Goal: Book appointment/travel/reservation

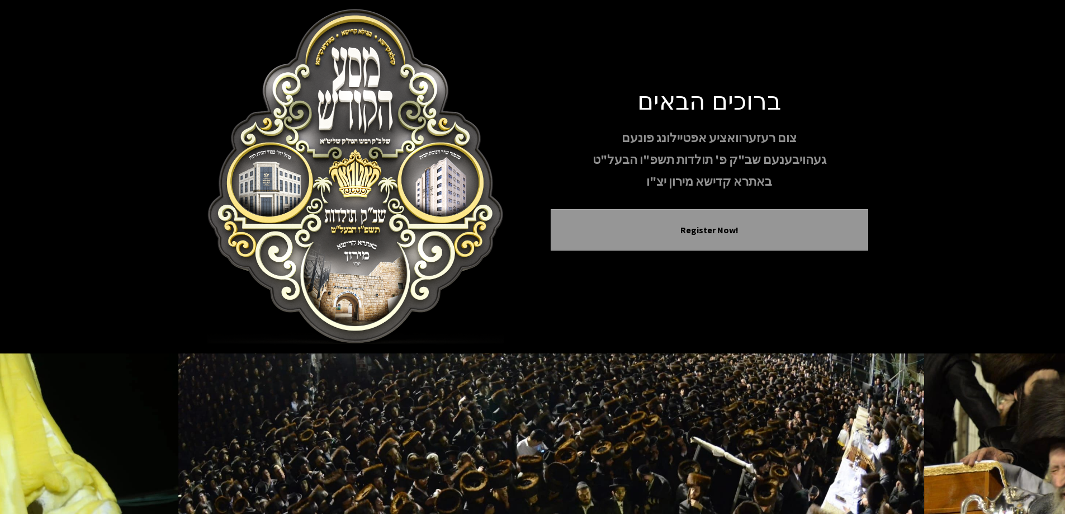
scroll to position [93, 0]
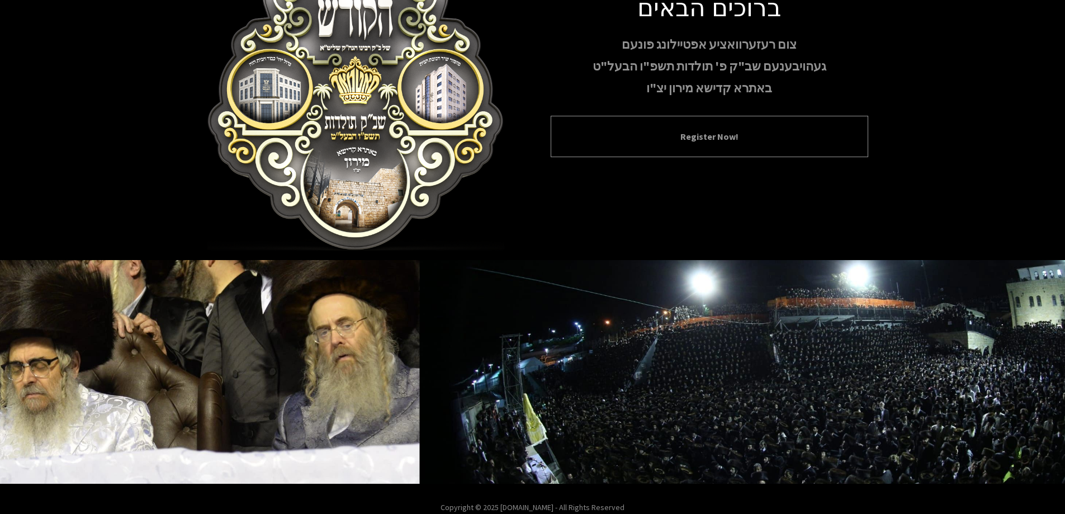
click at [712, 139] on button "Register Now!" at bounding box center [710, 136] width 290 height 13
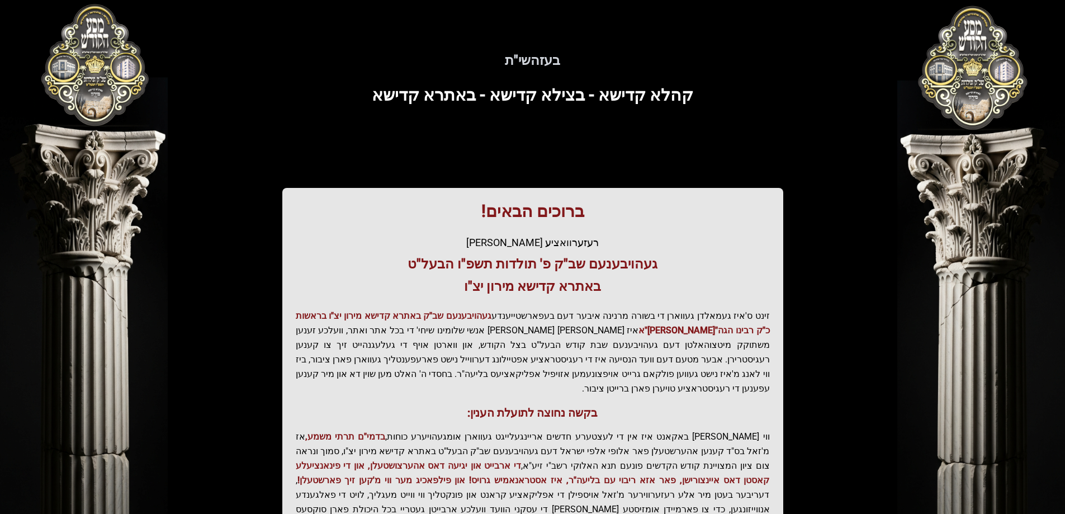
scroll to position [134, 0]
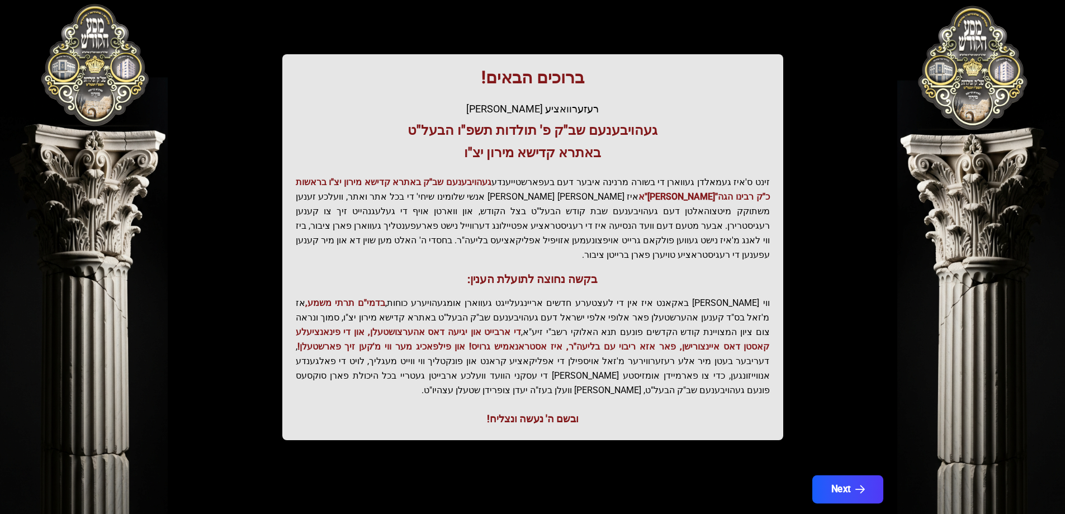
click at [855, 475] on button "Next" at bounding box center [847, 489] width 71 height 28
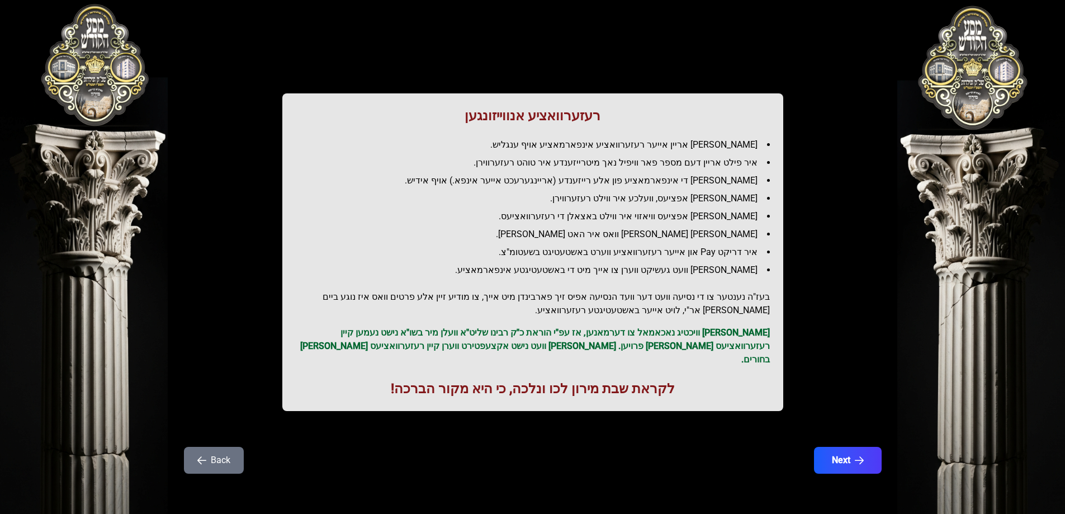
scroll to position [0, 0]
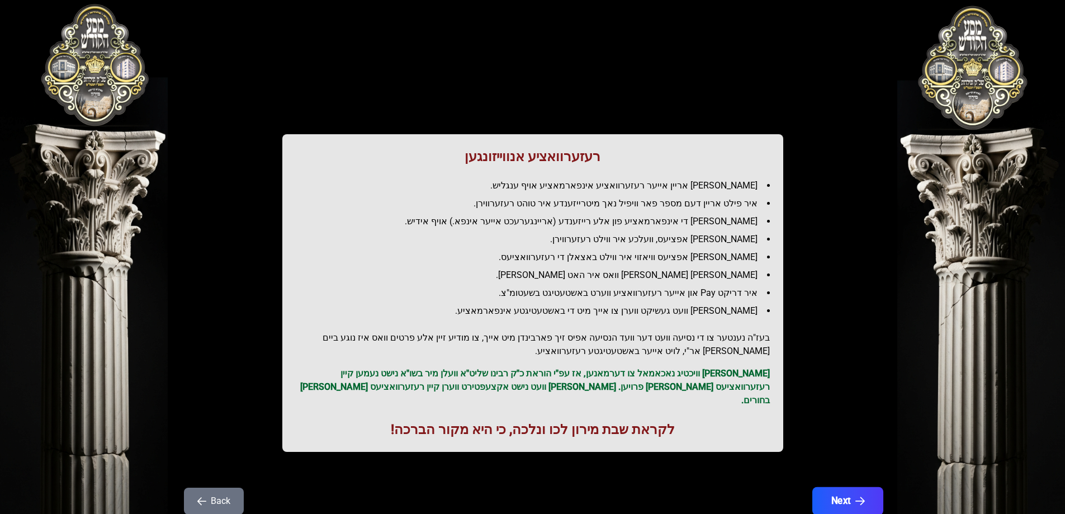
click at [840, 487] on button "Next" at bounding box center [847, 501] width 71 height 28
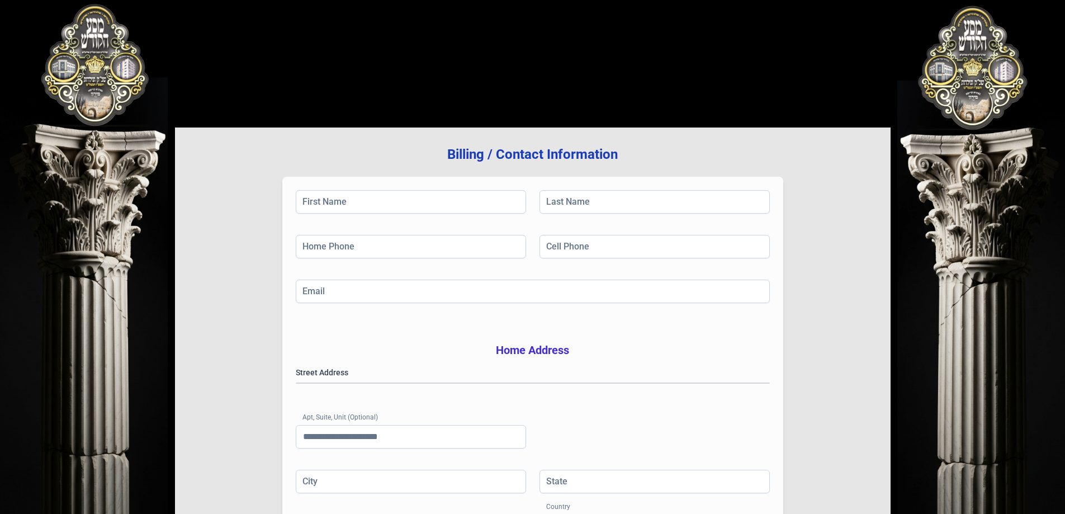
scroll to position [178, 0]
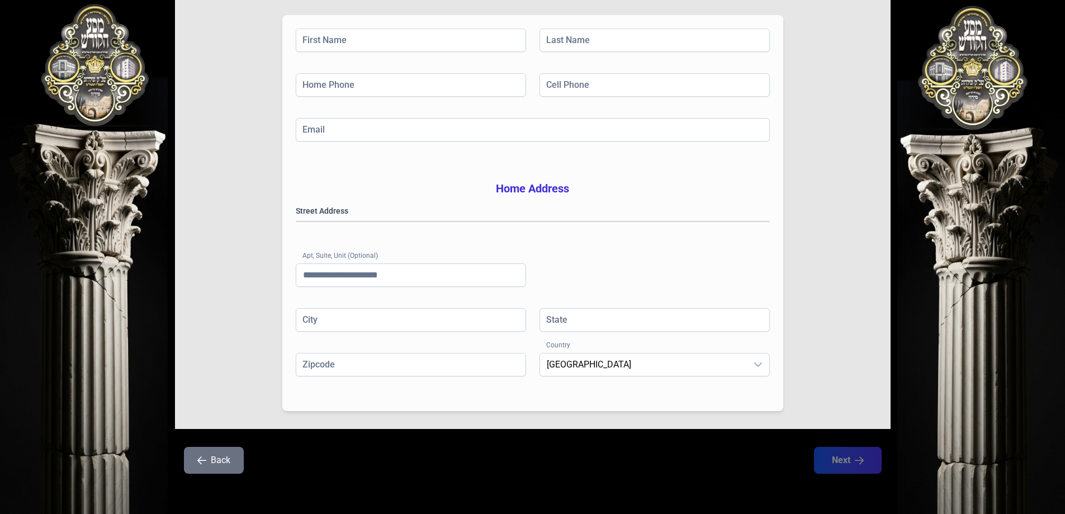
click at [215, 460] on button "Back" at bounding box center [214, 460] width 60 height 27
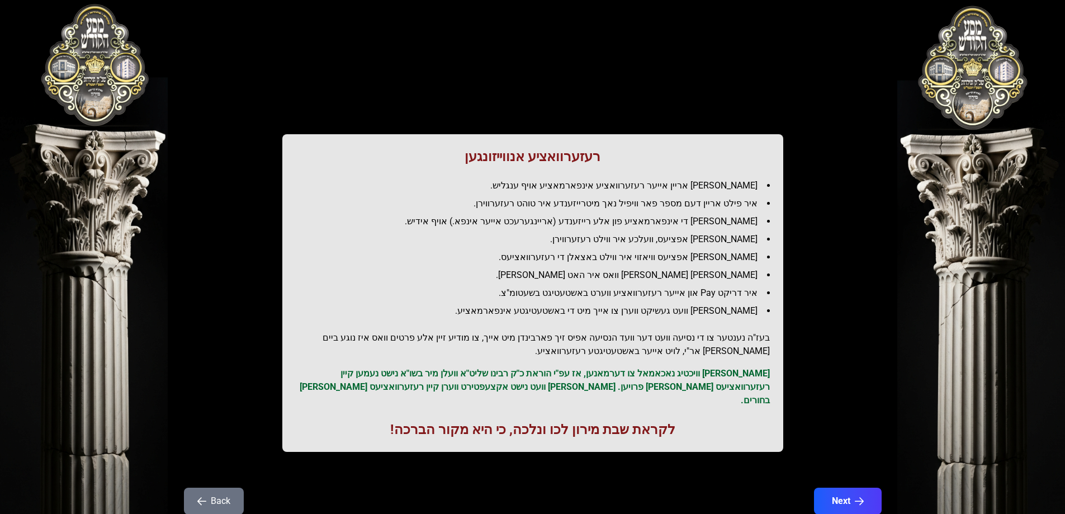
click at [215, 488] on button "Back" at bounding box center [214, 501] width 60 height 27
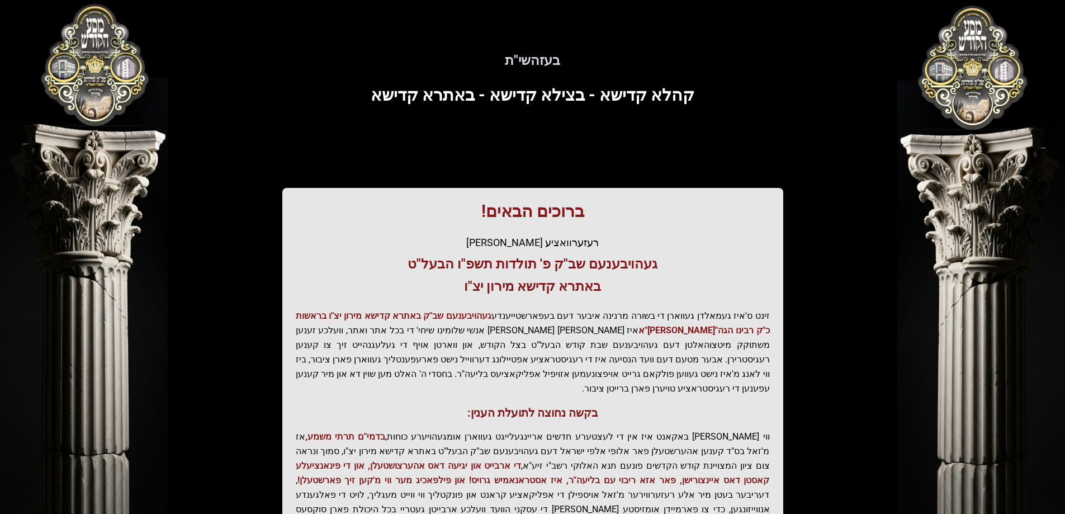
scroll to position [134, 0]
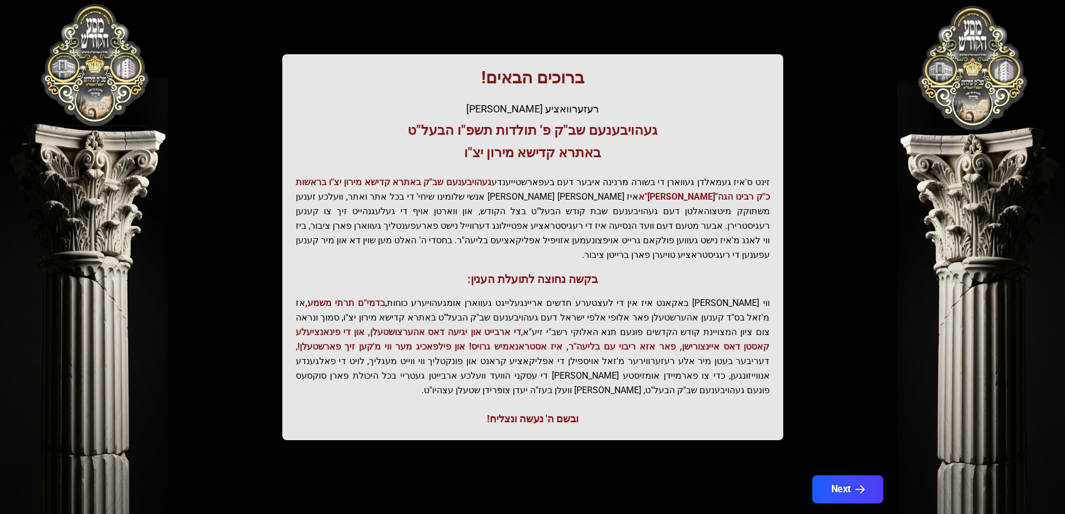
click at [846, 475] on button "Next" at bounding box center [847, 489] width 71 height 28
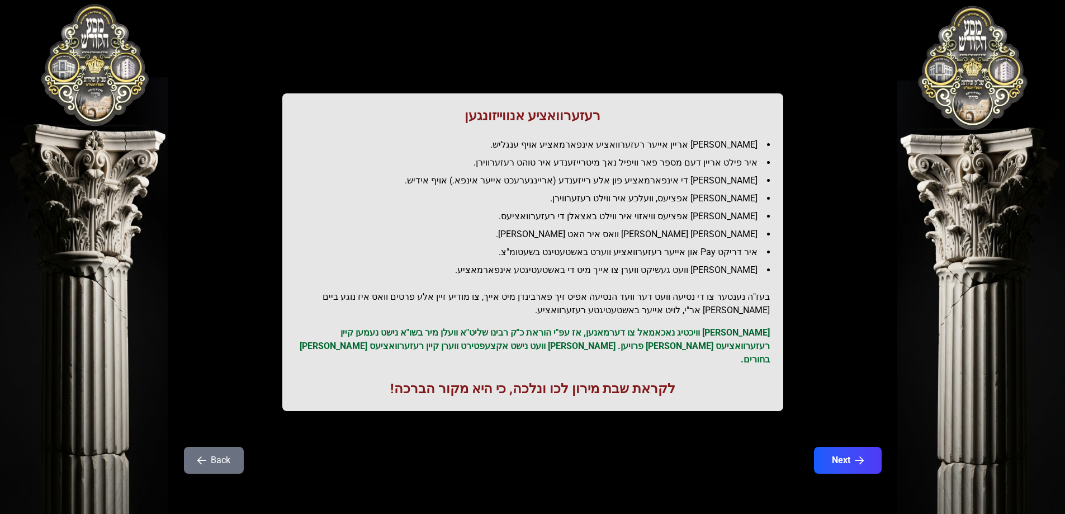
scroll to position [0, 0]
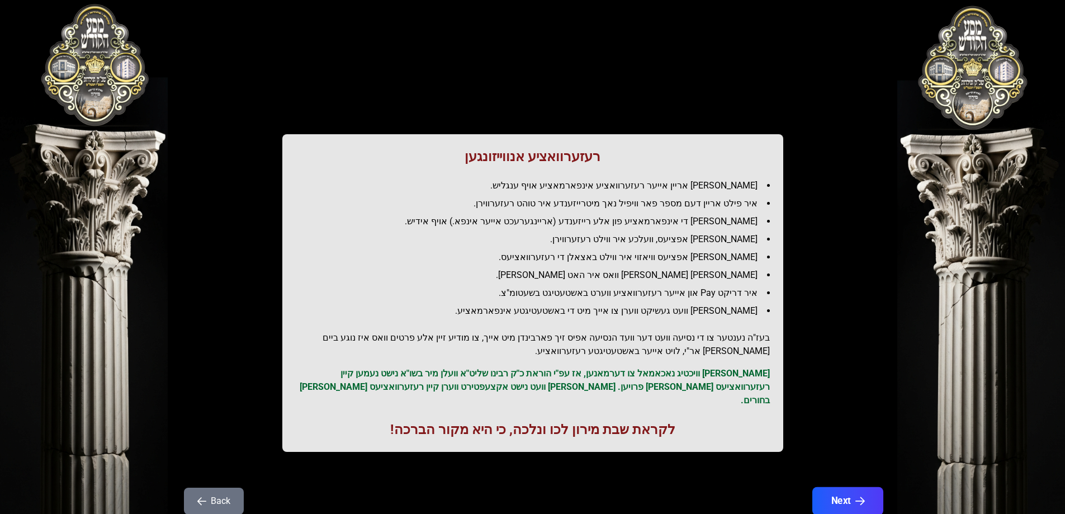
click at [852, 490] on button "Next" at bounding box center [847, 501] width 71 height 28
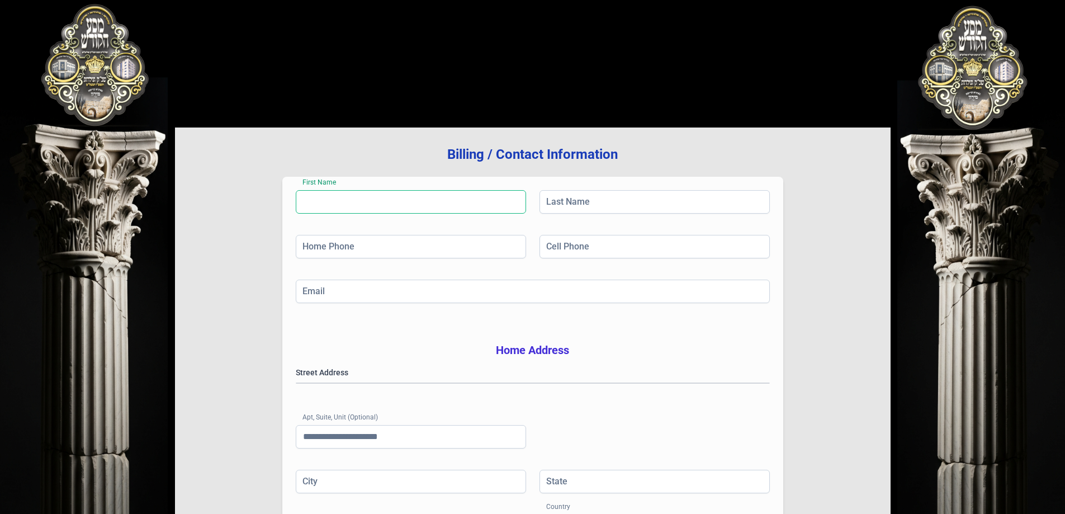
click at [372, 199] on input "First Name" at bounding box center [411, 201] width 230 height 23
drag, startPoint x: 438, startPoint y: 290, endPoint x: 471, endPoint y: 305, distance: 36.3
click at [438, 290] on input "Email" at bounding box center [533, 291] width 474 height 23
click at [363, 202] on input "First Name" at bounding box center [411, 201] width 230 height 23
type input "*"
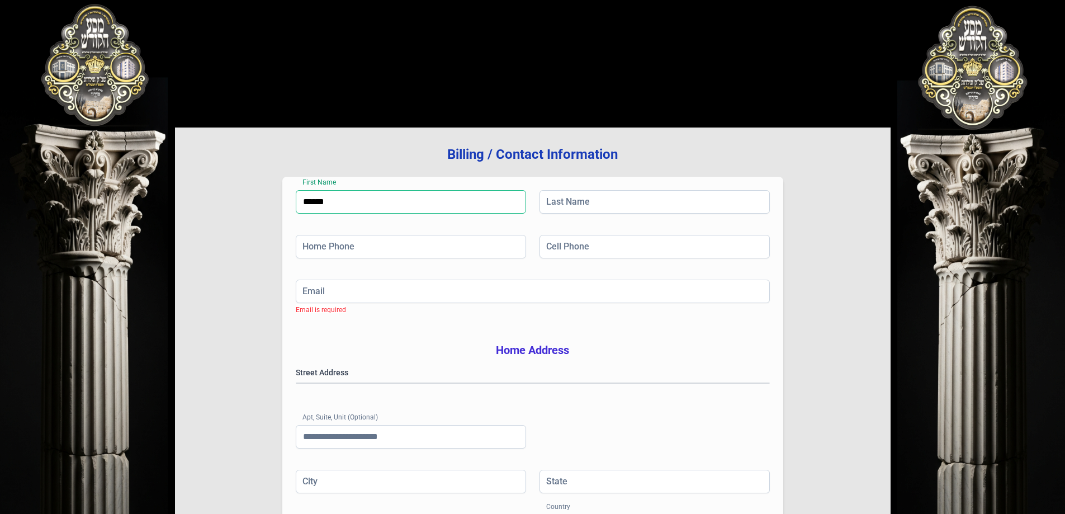
type input "******"
type input "**********"
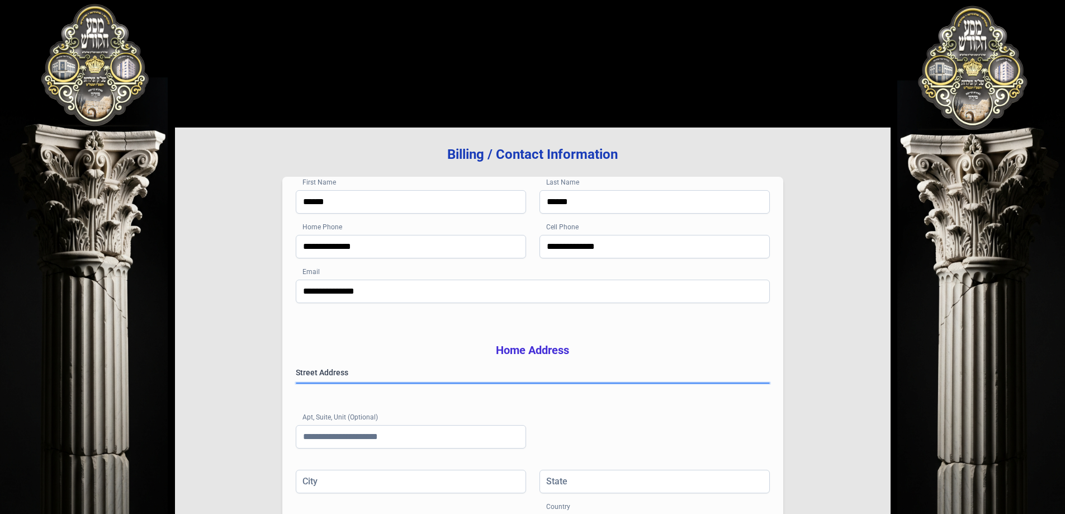
scroll to position [93, 0]
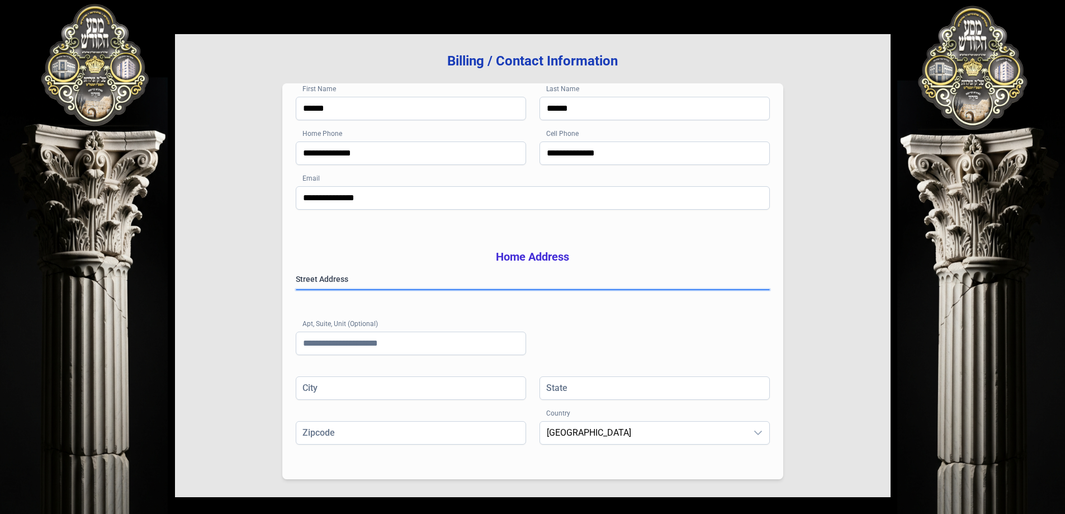
click at [296, 290] on gmp-place-autocomplete at bounding box center [296, 290] width 0 height 0
type input "**********"
type input "**"
type input "*********"
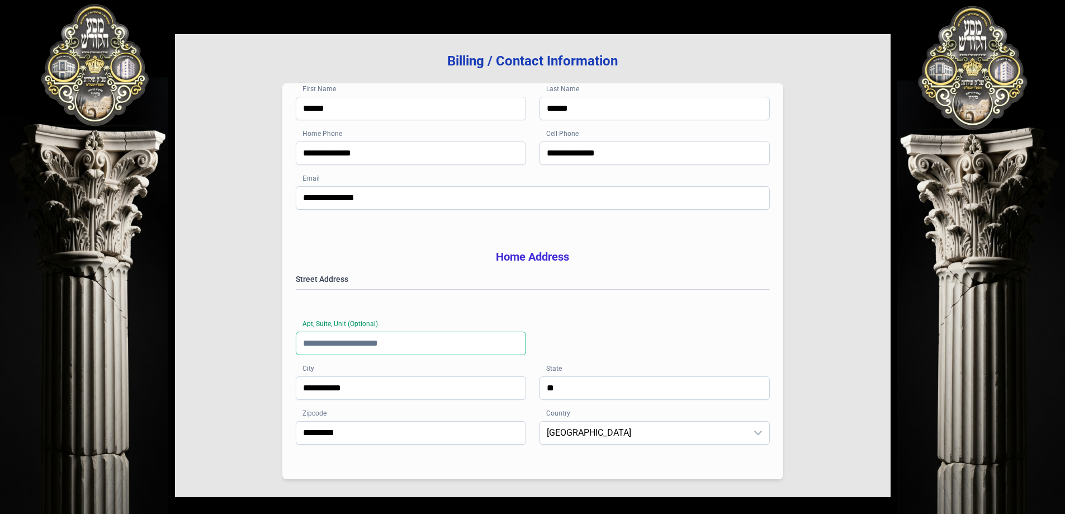
click at [482, 355] on input "Apt, Suite, Unit (Optional)" at bounding box center [411, 343] width 230 height 23
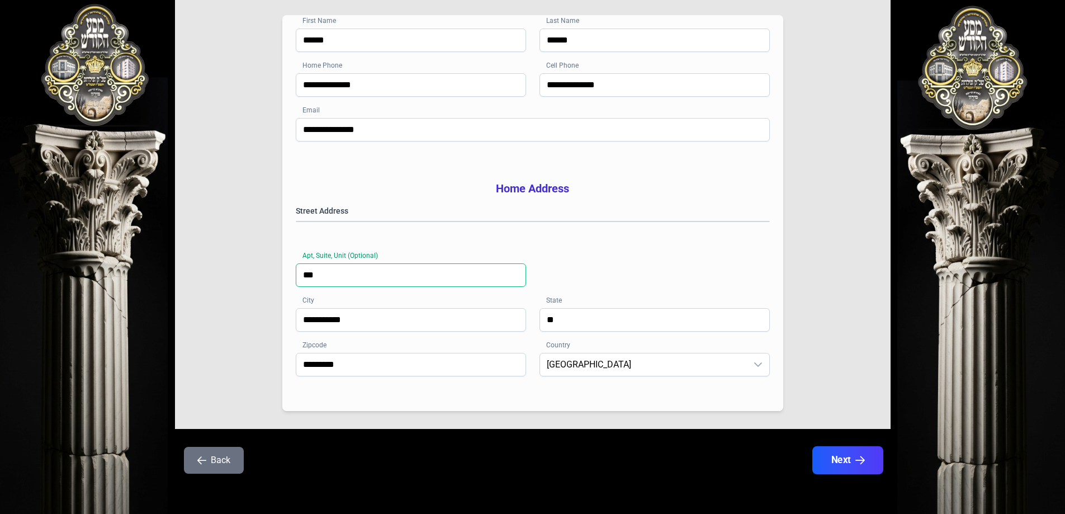
type input "***"
click at [844, 456] on button "Next" at bounding box center [847, 460] width 71 height 28
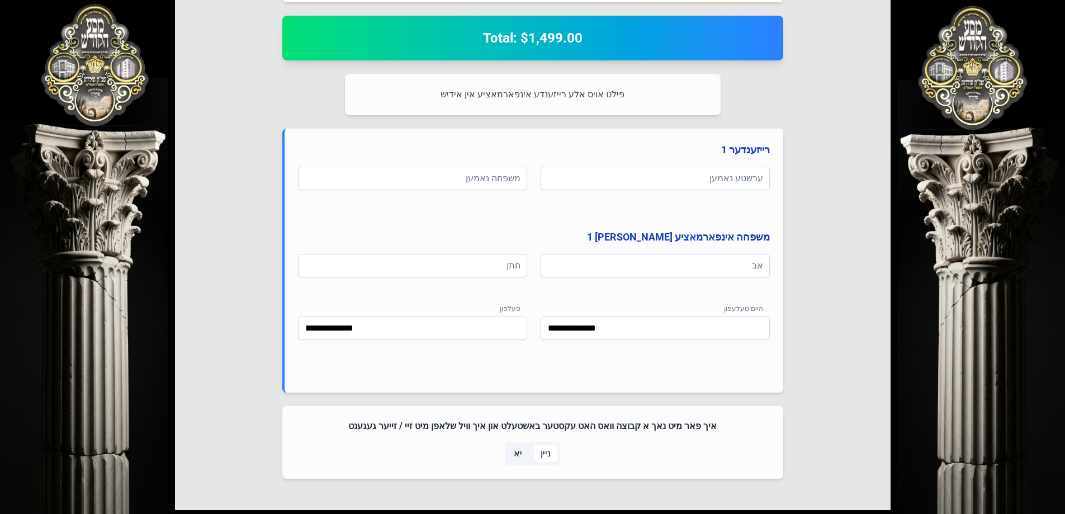
scroll to position [547, 0]
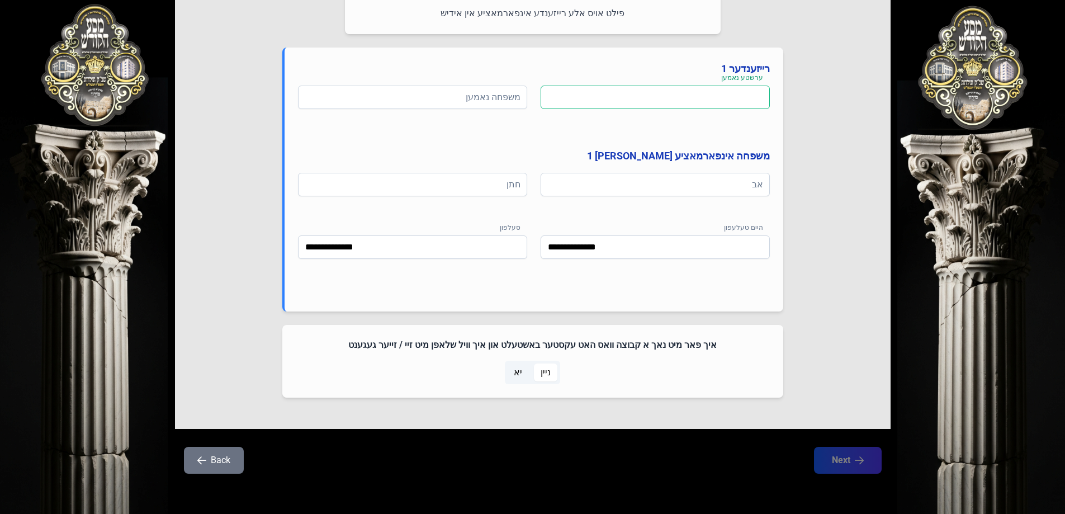
click at [685, 101] on input at bounding box center [655, 97] width 229 height 23
type input "****"
type input "*"
type input "******"
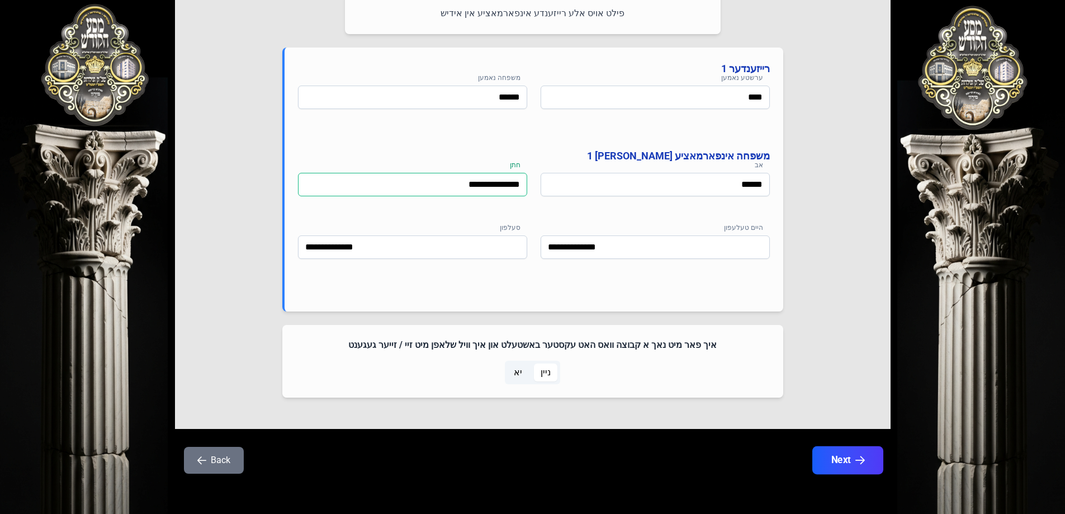
type input "**********"
click at [839, 461] on button "Next" at bounding box center [847, 460] width 71 height 28
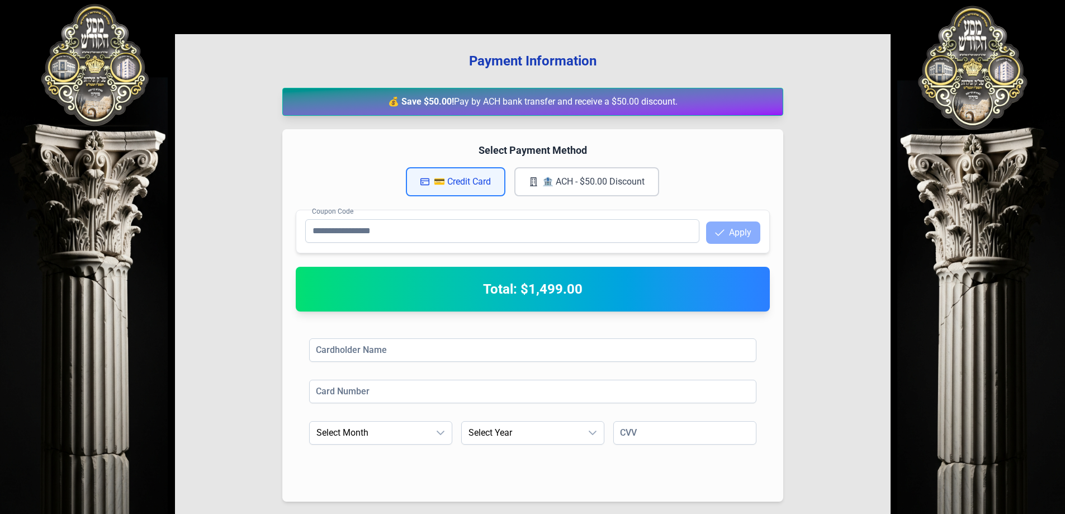
scroll to position [184, 0]
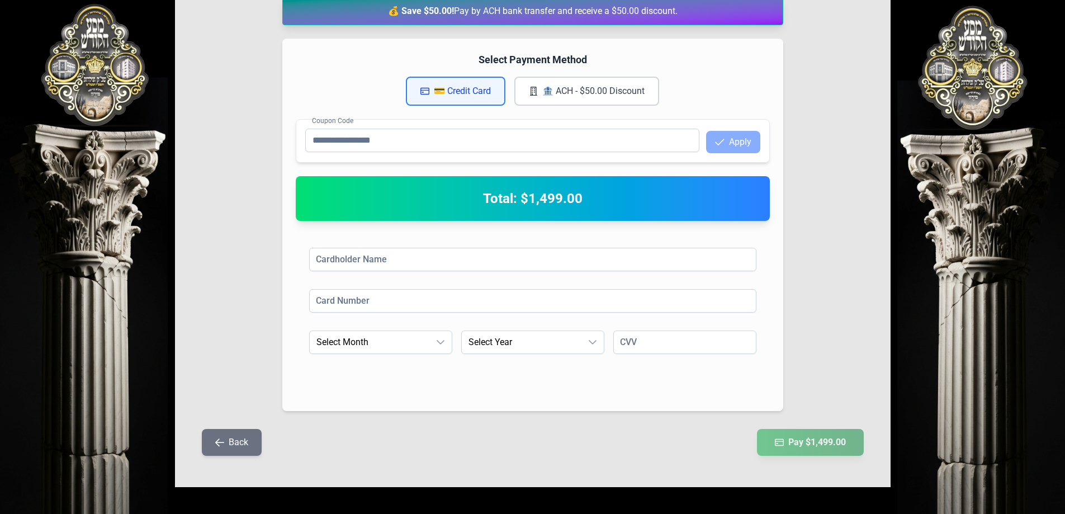
click at [569, 88] on button "🏦 ACH - $50.00 Discount" at bounding box center [586, 91] width 145 height 29
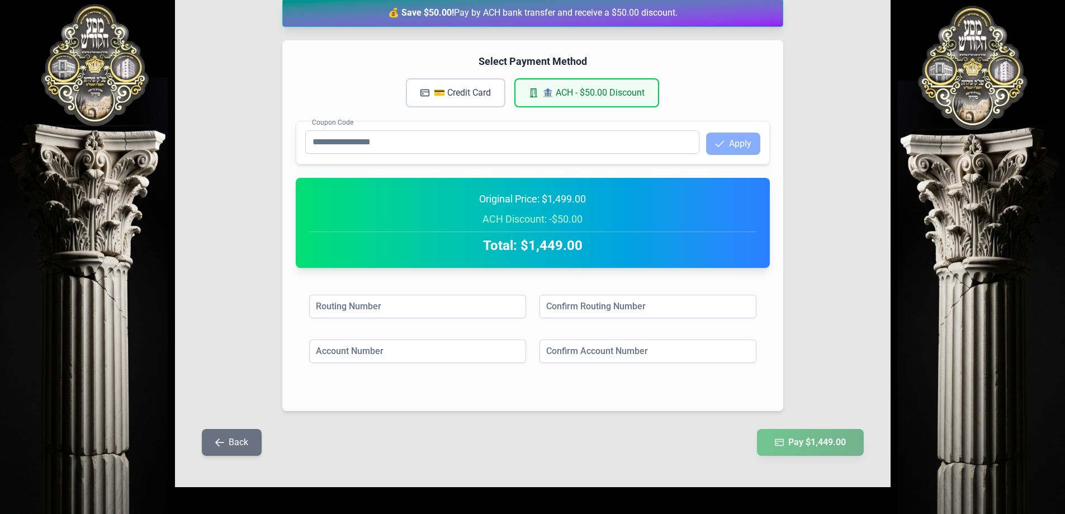
scroll to position [182, 0]
click at [448, 88] on button "💳 Credit Card" at bounding box center [456, 92] width 100 height 29
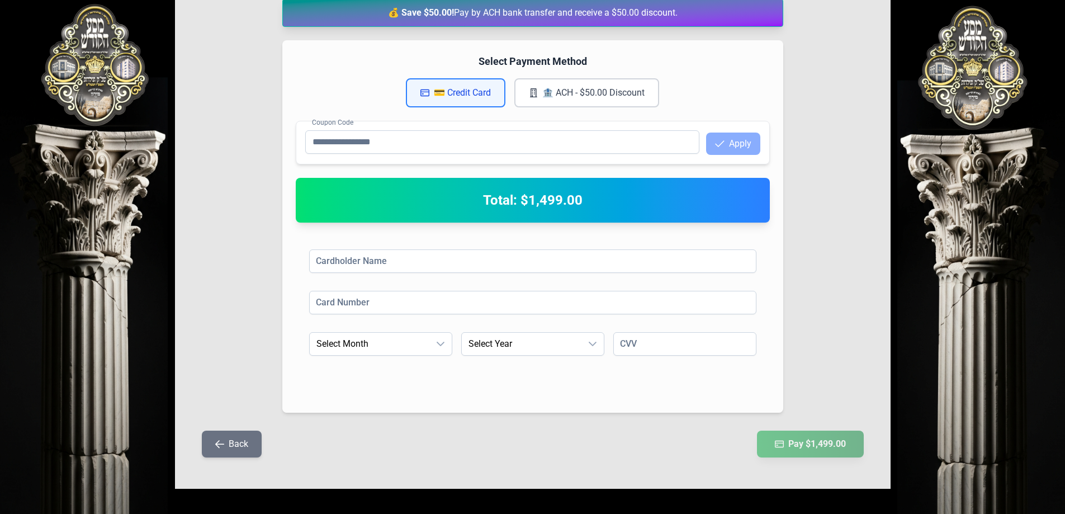
click at [542, 97] on button "🏦 ACH - $50.00 Discount" at bounding box center [586, 92] width 145 height 29
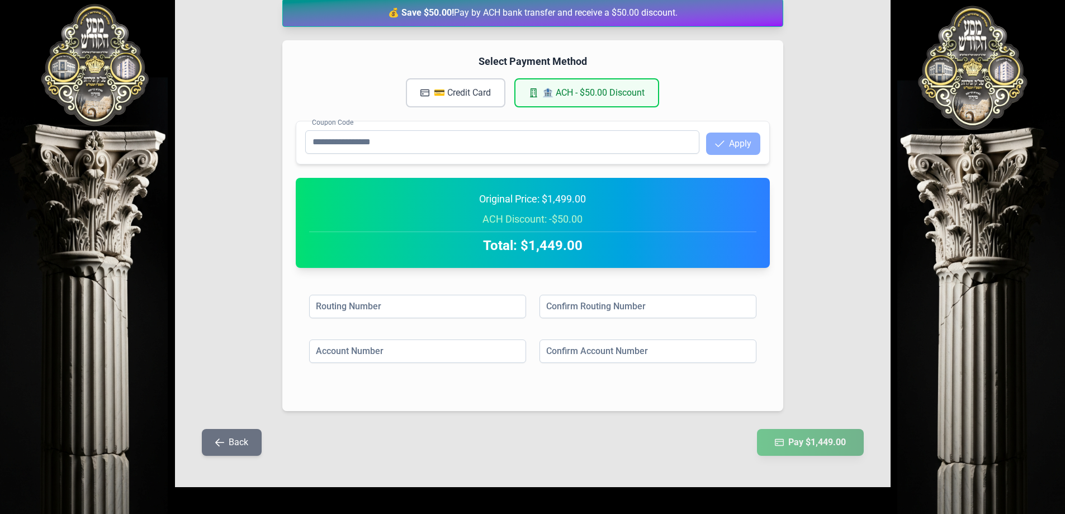
click at [461, 93] on button "💳 Credit Card" at bounding box center [456, 92] width 100 height 29
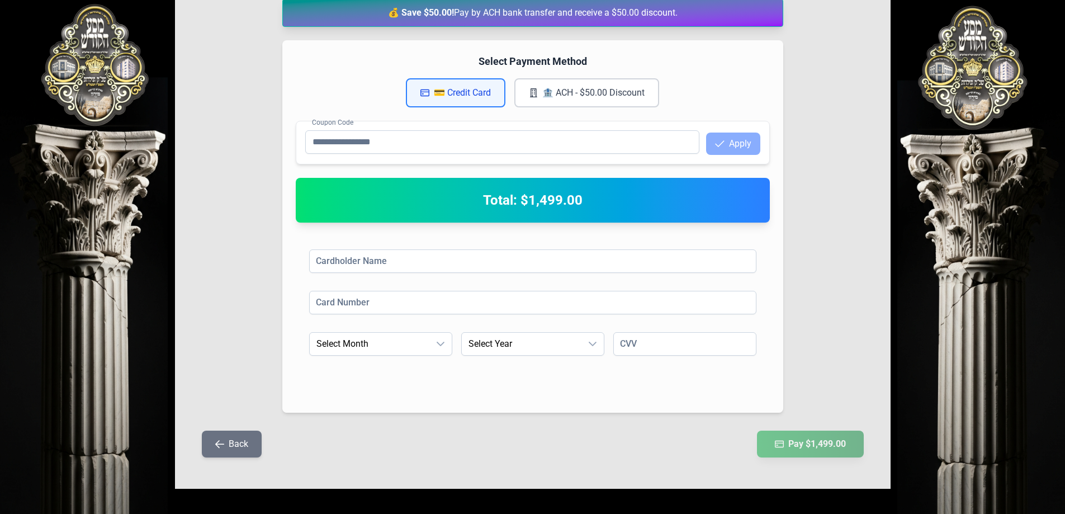
scroll to position [184, 0]
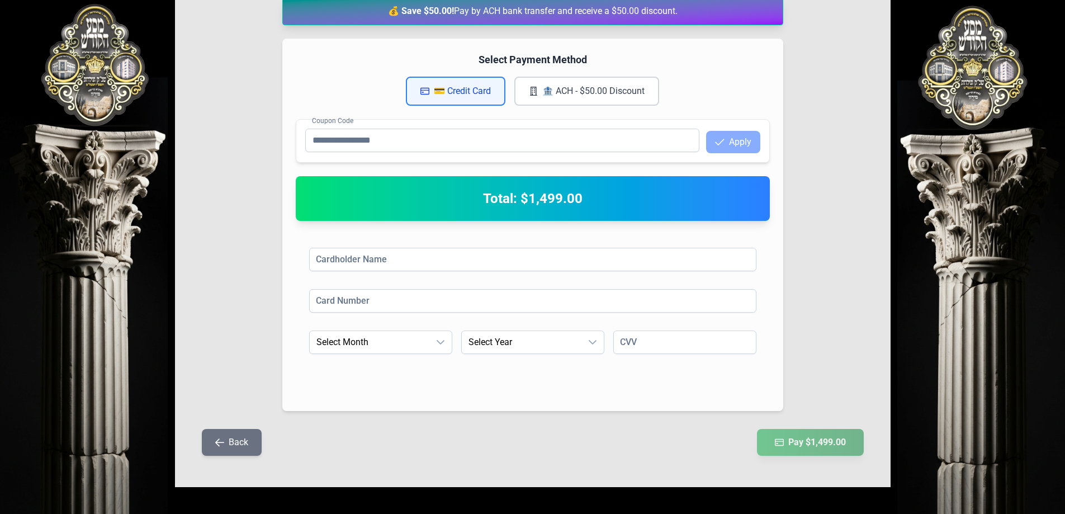
click at [569, 92] on button "🏦 ACH - $50.00 Discount" at bounding box center [586, 91] width 145 height 29
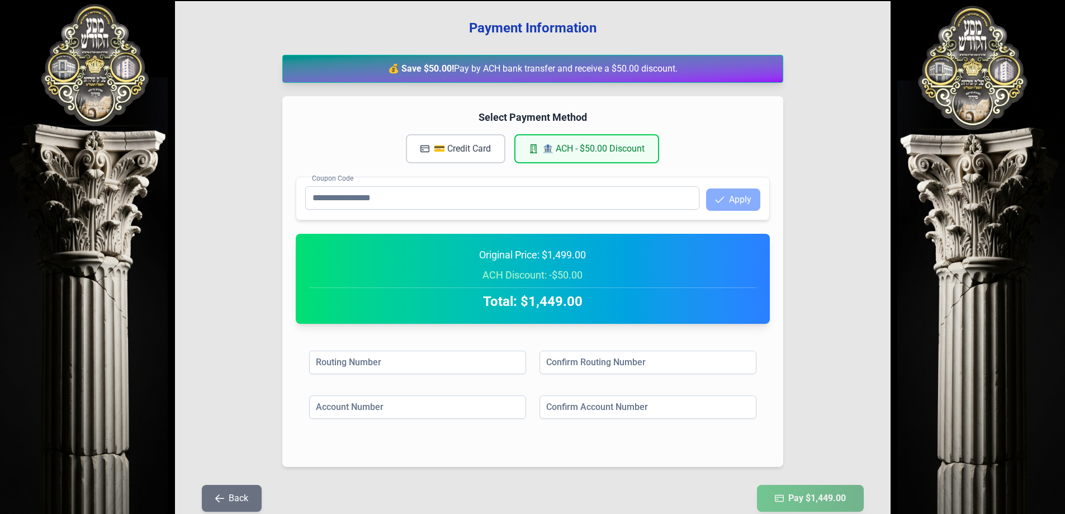
scroll to position [182, 0]
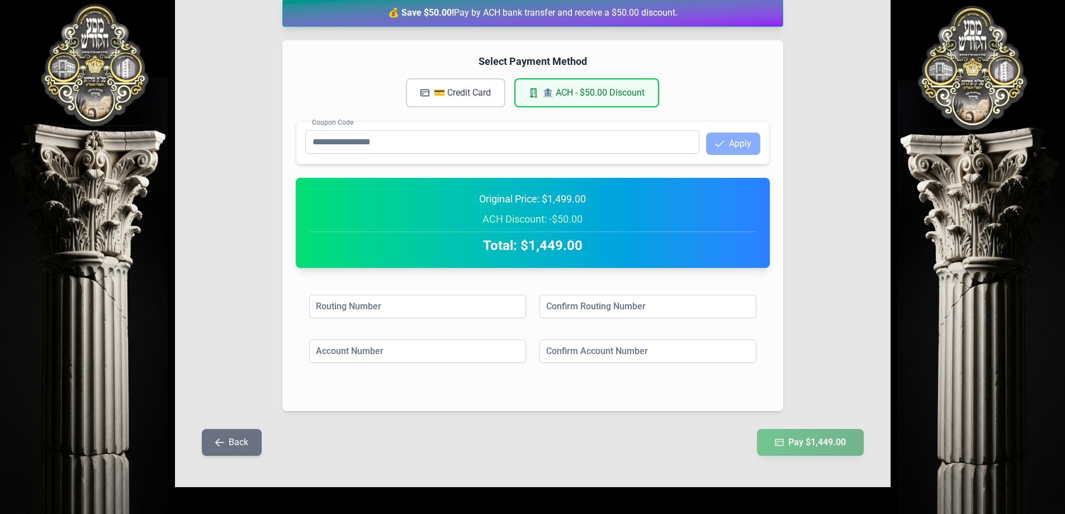
click at [457, 95] on button "💳 Credit Card" at bounding box center [456, 92] width 100 height 29
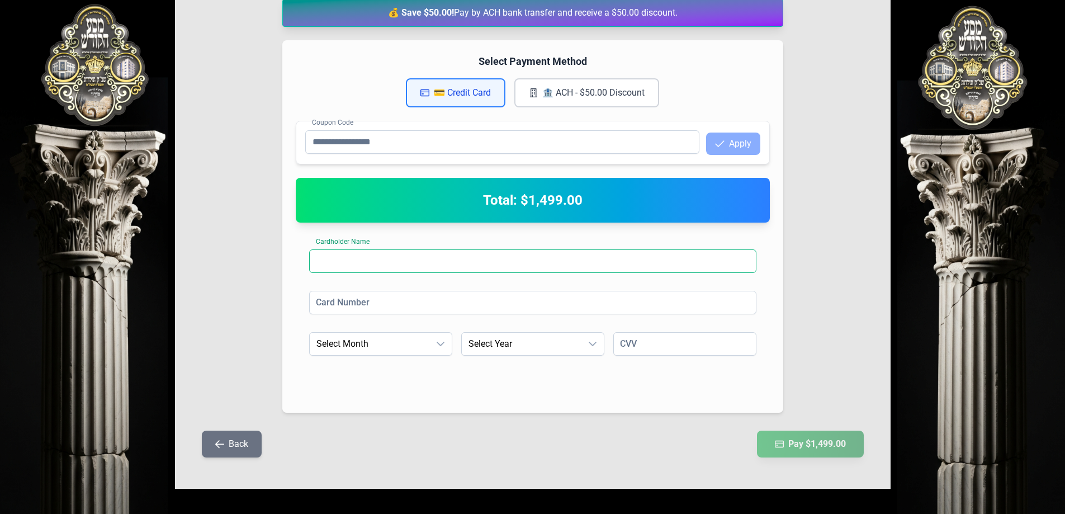
click at [446, 252] on input at bounding box center [532, 260] width 447 height 23
click at [418, 304] on input at bounding box center [532, 302] width 447 height 23
click at [224, 446] on button "Back" at bounding box center [232, 444] width 60 height 27
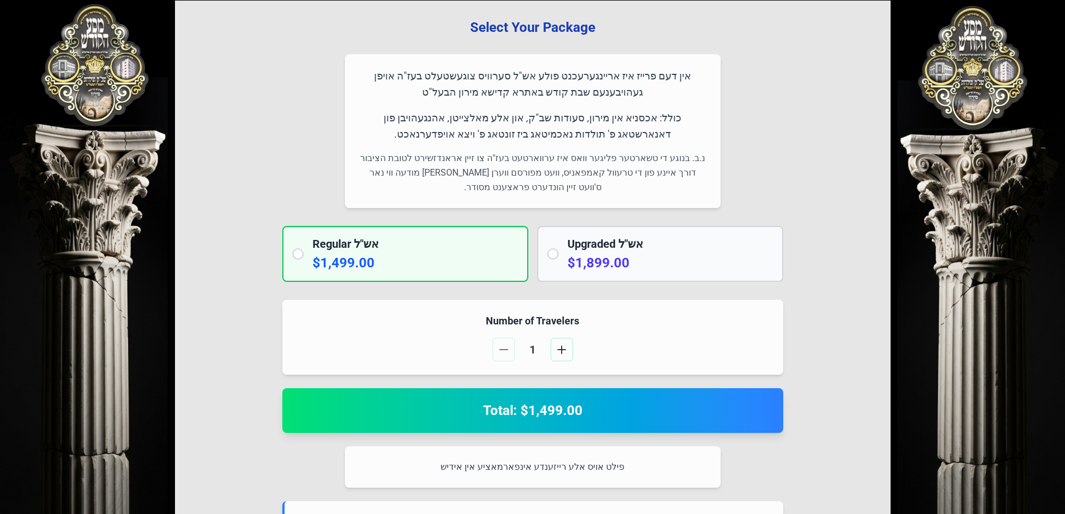
scroll to position [0, 0]
